Goal: Check status

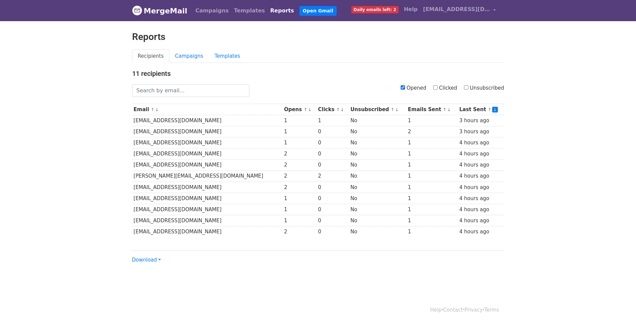
drag, startPoint x: 382, startPoint y: 72, endPoint x: 330, endPoint y: 72, distance: 51.7
click at [331, 72] on h4 "11 recipients" at bounding box center [318, 73] width 372 height 8
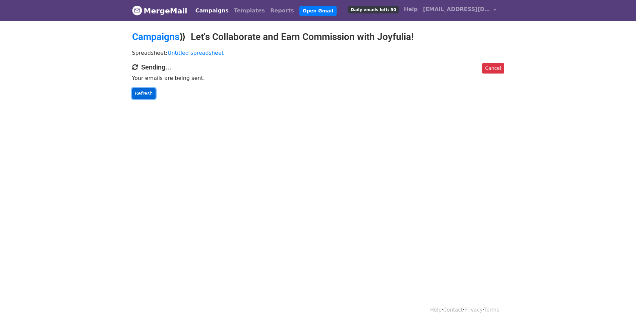
click at [145, 93] on link "Refresh" at bounding box center [144, 93] width 24 height 10
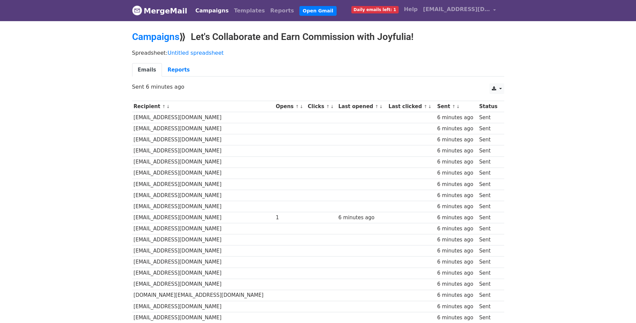
click at [175, 72] on link "Reports" at bounding box center [179, 70] width 34 height 14
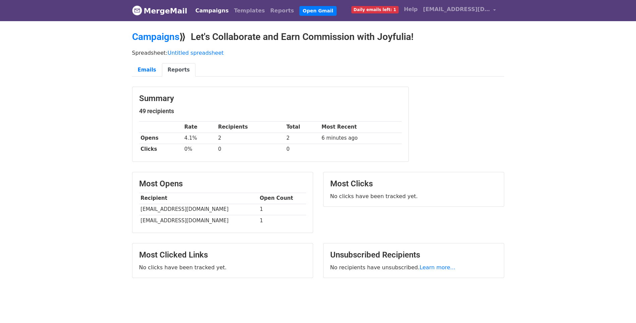
click at [72, 133] on body "MergeMail Campaigns Templates Reports Open Gmail Daily emails left: 1 Help joyf…" at bounding box center [318, 155] width 636 height 311
